Goal: Navigation & Orientation: Go to known website

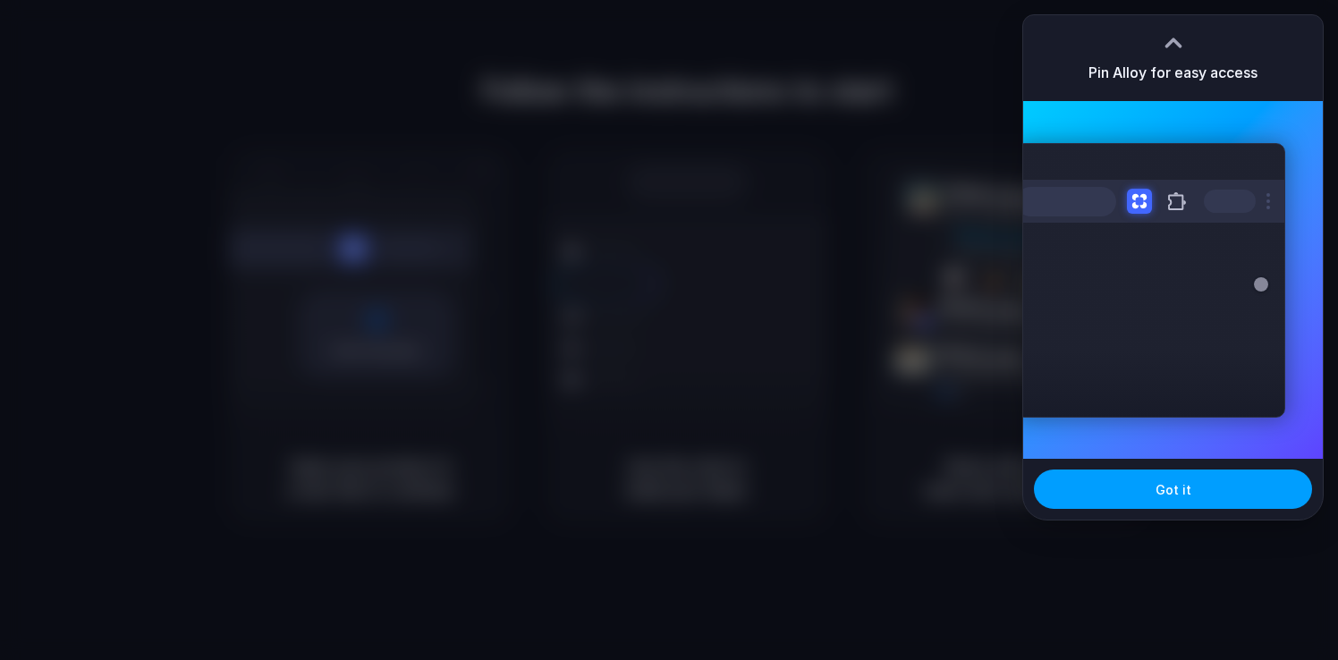
click at [1124, 488] on button "Got it" at bounding box center [1173, 489] width 278 height 39
